Goal: Information Seeking & Learning: Check status

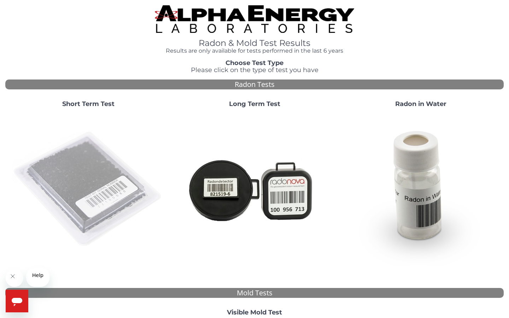
click at [105, 216] on img at bounding box center [88, 189] width 152 height 152
click at [98, 199] on img at bounding box center [88, 189] width 152 height 152
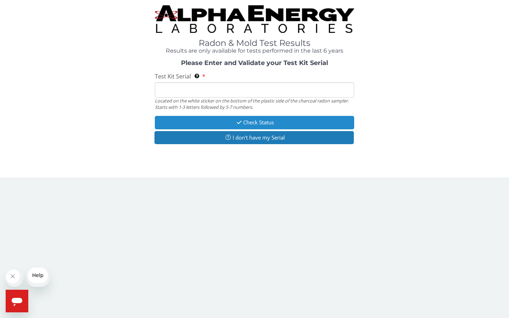
click at [255, 129] on button "Check Status" at bounding box center [254, 122] width 199 height 13
click at [212, 98] on input "Test Kit Serial Located on the white sticker on the bottom of the plastic side …" at bounding box center [254, 89] width 199 height 15
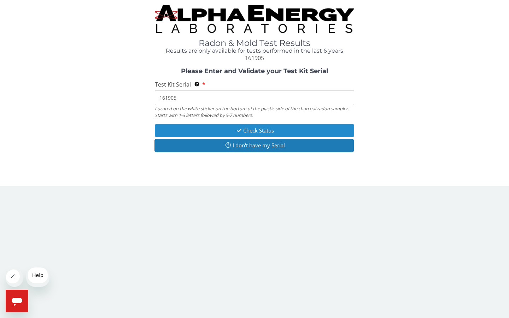
type input "161905"
click at [260, 137] on button "Check Status" at bounding box center [254, 130] width 199 height 13
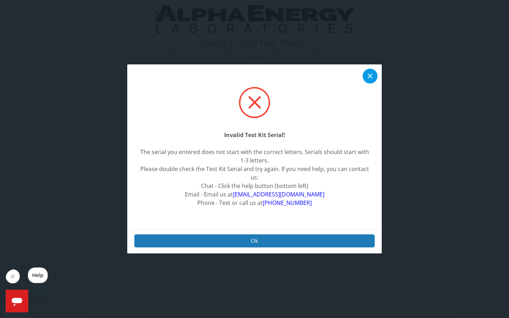
click at [371, 76] on icon at bounding box center [370, 76] width 8 height 8
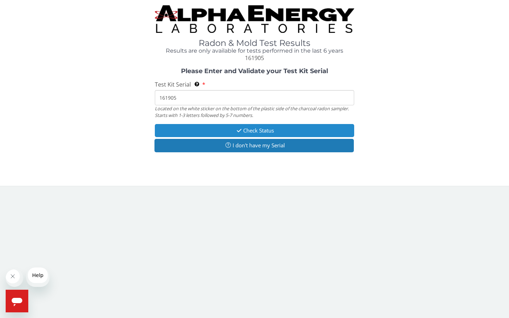
click at [249, 137] on button "Check Status" at bounding box center [254, 130] width 199 height 13
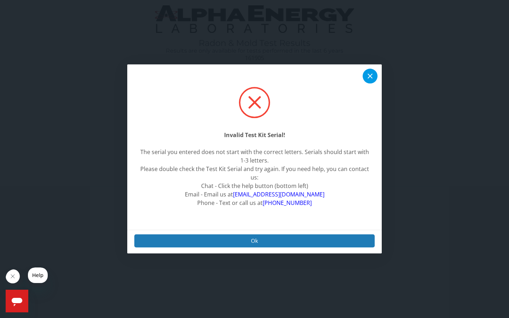
click at [367, 76] on icon at bounding box center [370, 76] width 8 height 8
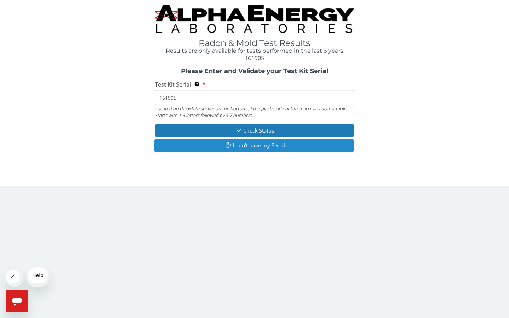
click at [279, 152] on button "I don't have my Serial" at bounding box center [253, 145] width 199 height 13
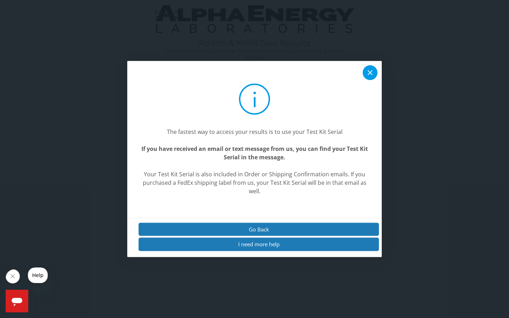
click at [369, 76] on icon at bounding box center [370, 73] width 8 height 8
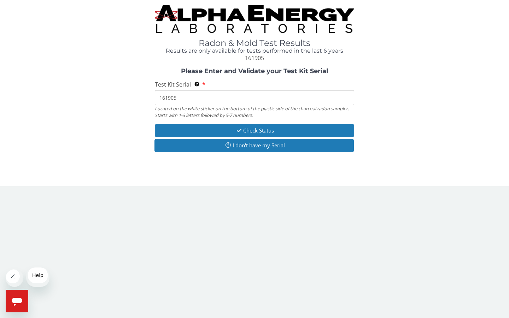
drag, startPoint x: 178, startPoint y: 119, endPoint x: 159, endPoint y: 118, distance: 19.8
click at [159, 105] on input "161905" at bounding box center [254, 97] width 199 height 15
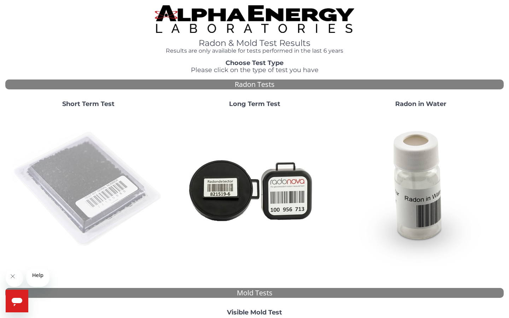
click at [104, 183] on img at bounding box center [88, 189] width 152 height 152
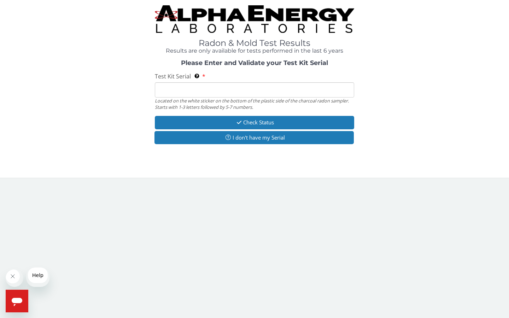
click at [220, 98] on input "Test Kit Serial Located on the white sticker on the bottom of the plastic side …" at bounding box center [254, 89] width 199 height 15
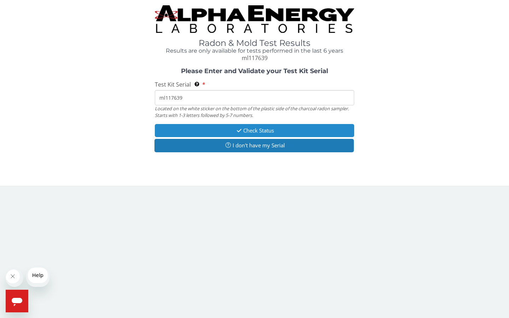
type input "ml117639"
click at [264, 137] on button "Check Status" at bounding box center [254, 130] width 199 height 13
